Goal: Navigation & Orientation: Find specific page/section

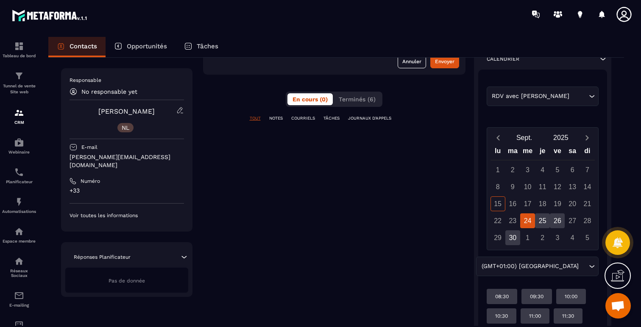
scroll to position [154, 0]
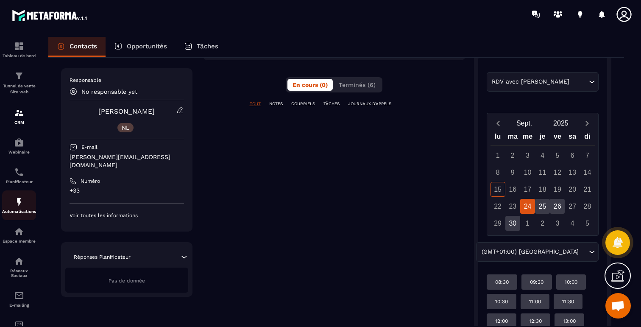
click at [17, 200] on img at bounding box center [19, 202] width 10 height 10
click at [19, 205] on img at bounding box center [19, 202] width 10 height 10
click at [15, 175] on img at bounding box center [19, 172] width 10 height 10
